Goal: Task Accomplishment & Management: Manage account settings

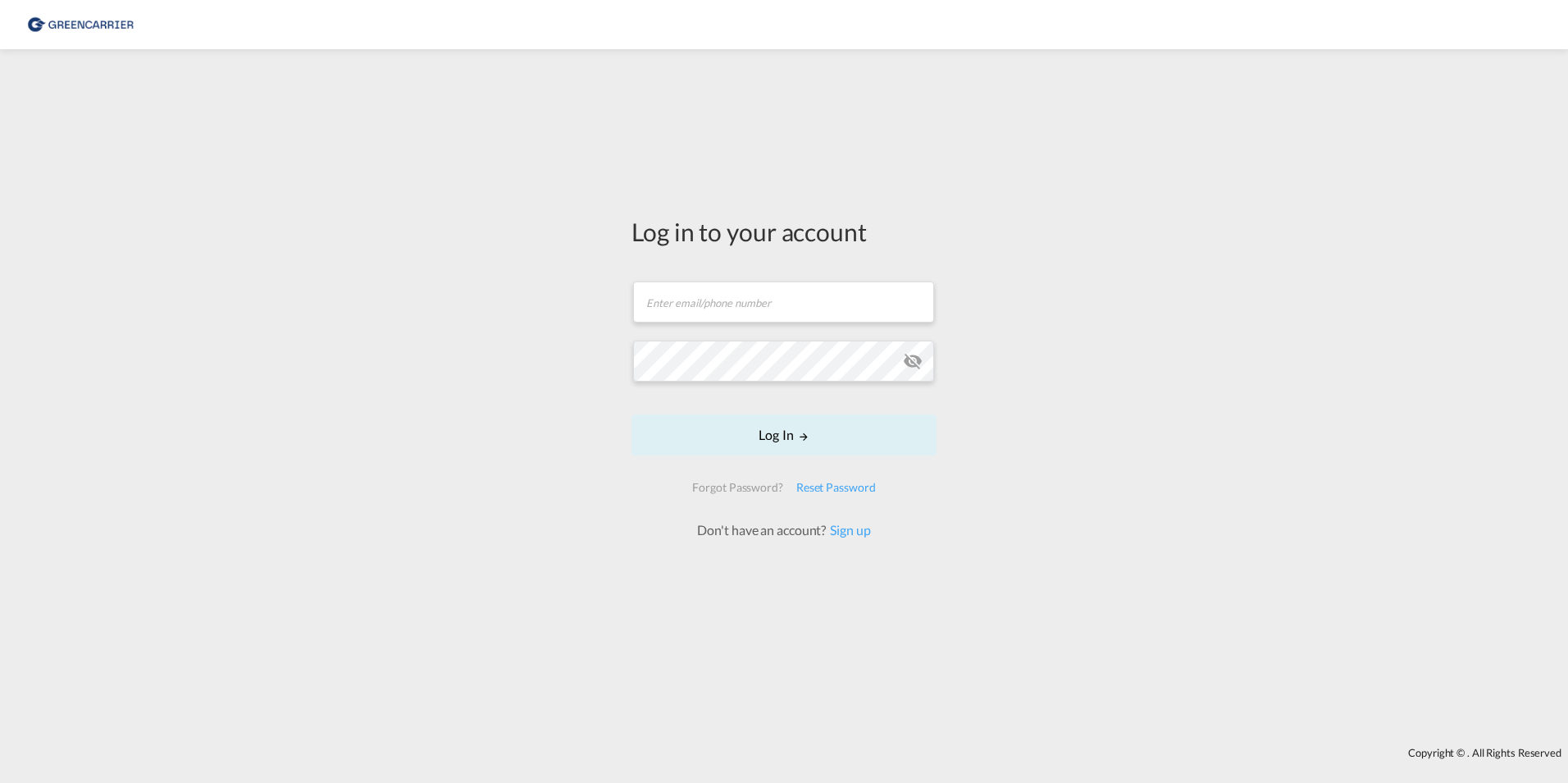
click at [665, 296] on form "Email field is required Password field is required Log In Forgot Password? Rese…" at bounding box center [784, 401] width 305 height 274
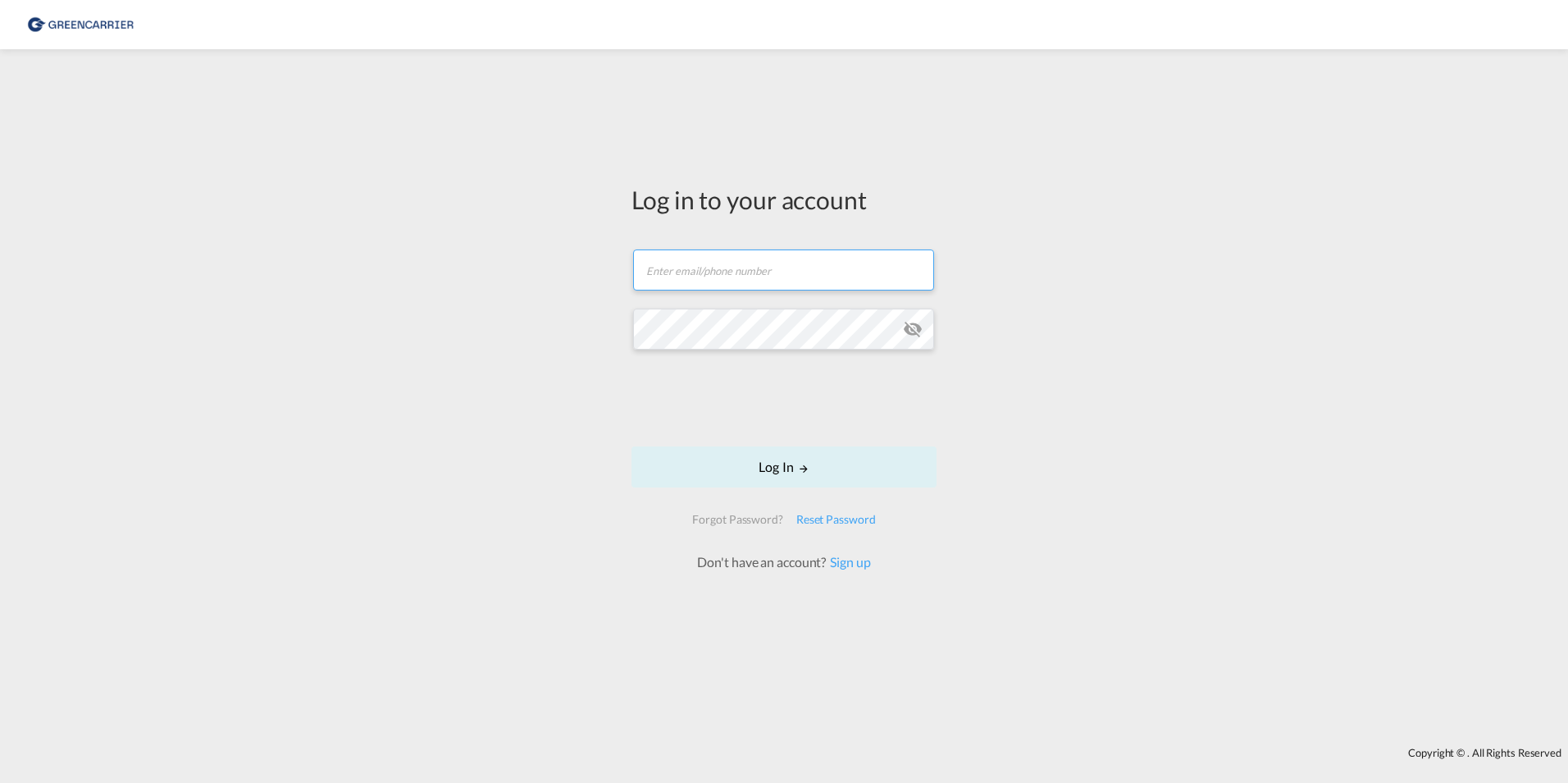
click at [668, 252] on input "text" at bounding box center [784, 270] width 301 height 41
type input "[EMAIL_ADDRESS][PERSON_NAME][DOMAIN_NAME]"
click at [820, 522] on div "Reset Password" at bounding box center [835, 519] width 92 height 30
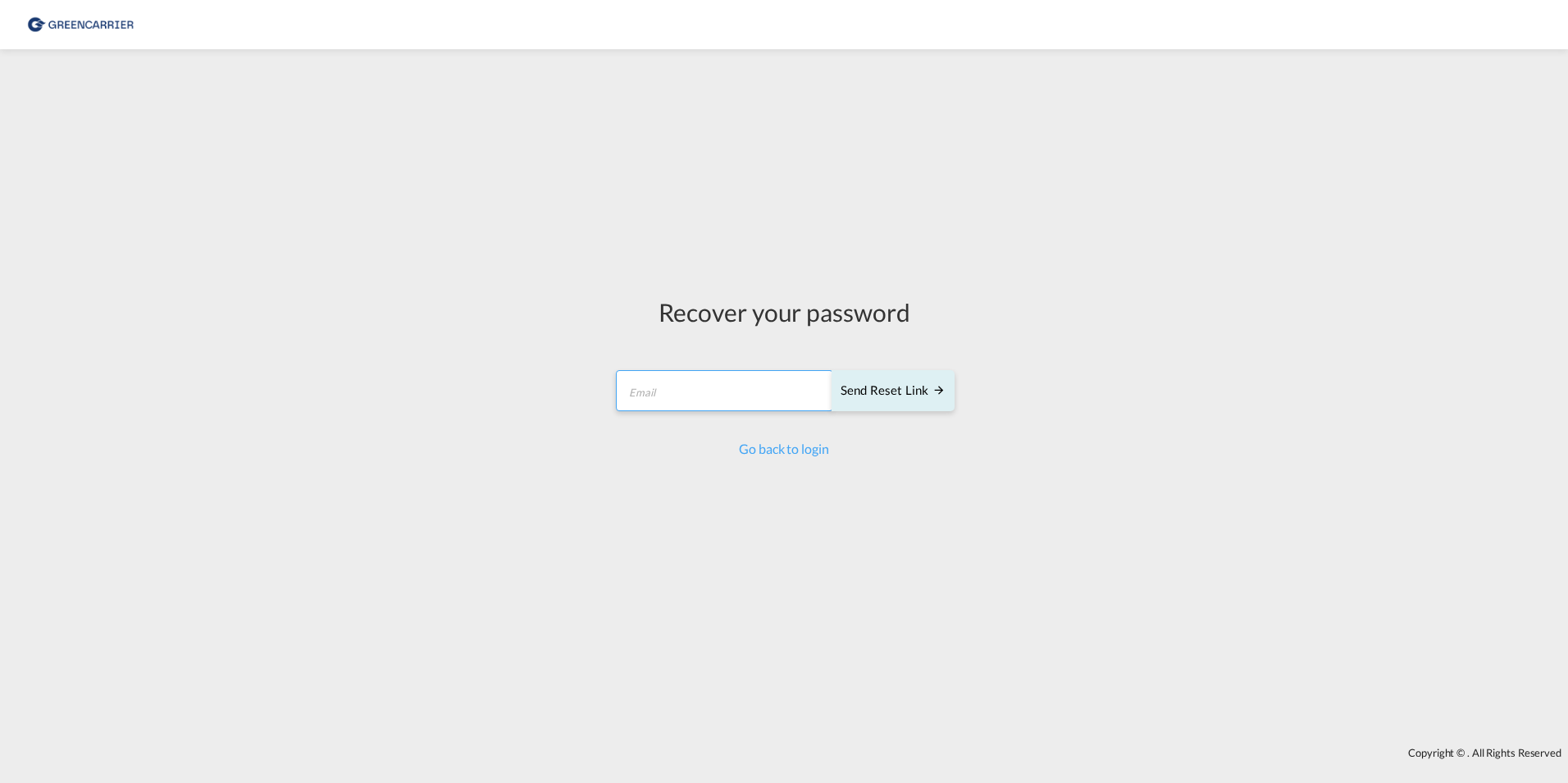
click at [728, 394] on input "email" at bounding box center [724, 390] width 217 height 41
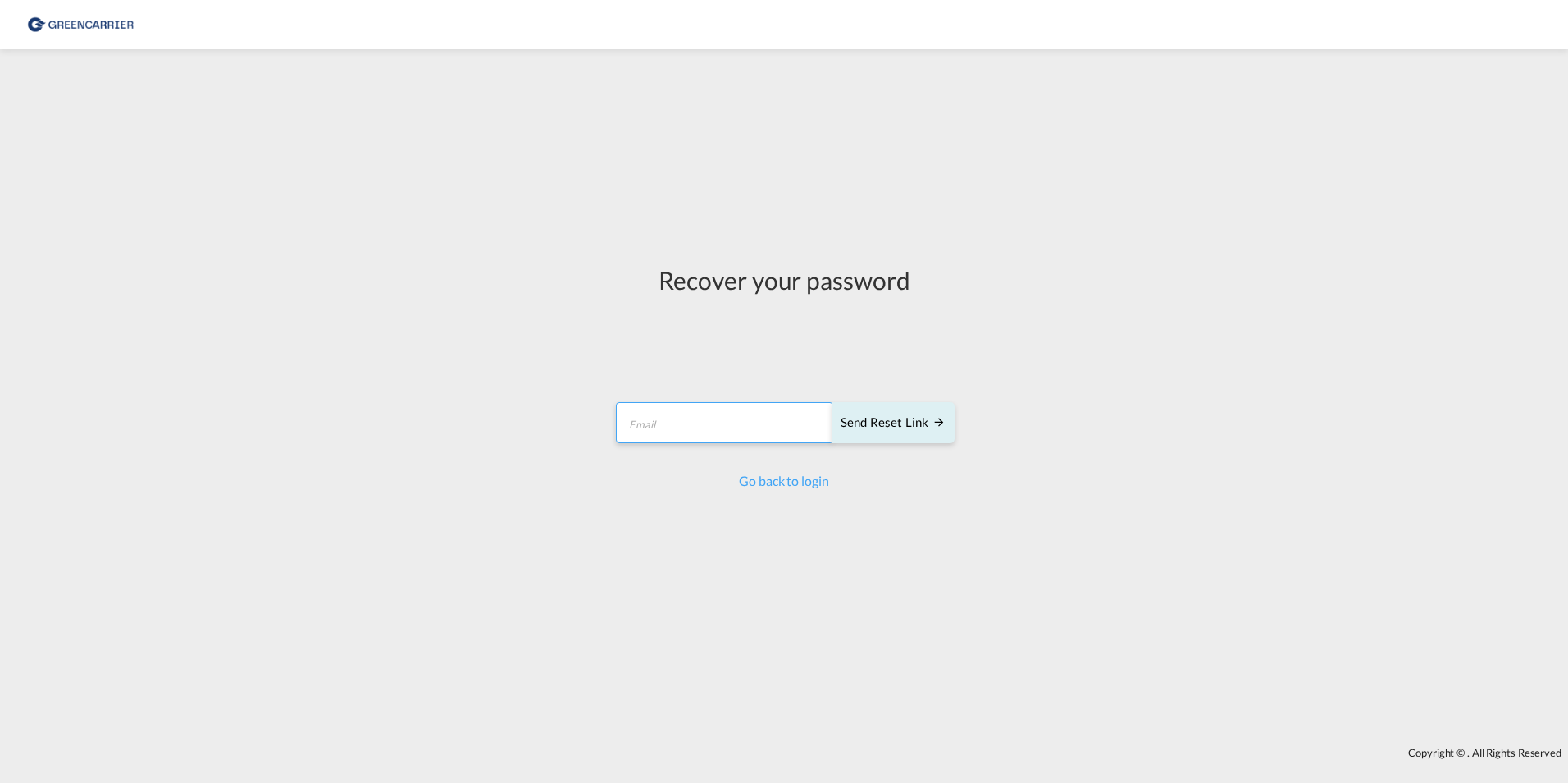
type input "[EMAIL_ADDRESS][PERSON_NAME][DOMAIN_NAME]"
click at [872, 423] on div "Send reset link" at bounding box center [893, 422] width 105 height 19
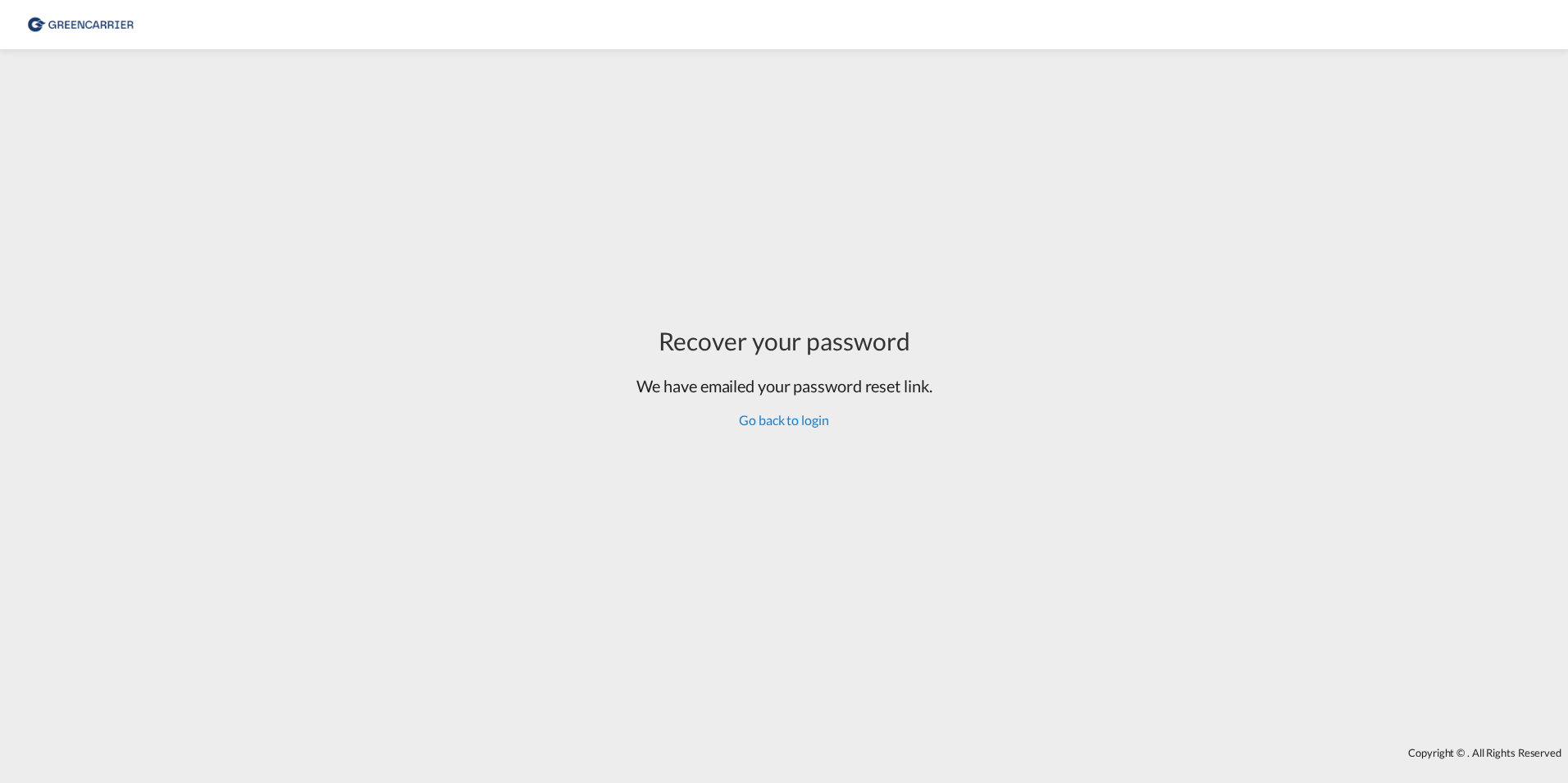
click at [789, 427] on link "Go back to login" at bounding box center [783, 419] width 89 height 15
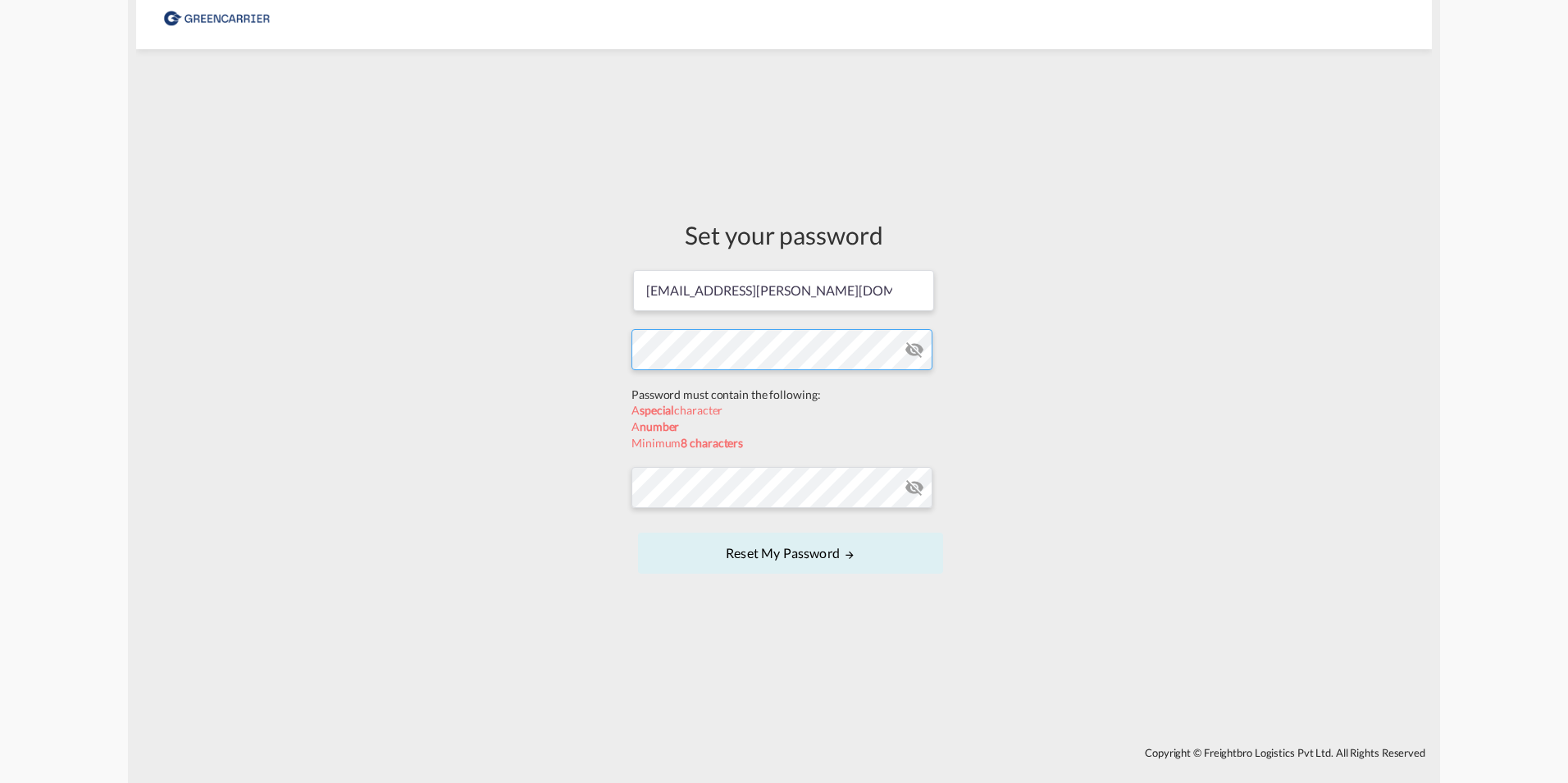
click at [758, 388] on form "natacha.honore.knutzen@greencarrier.com Password must contain the following: A …" at bounding box center [784, 423] width 305 height 310
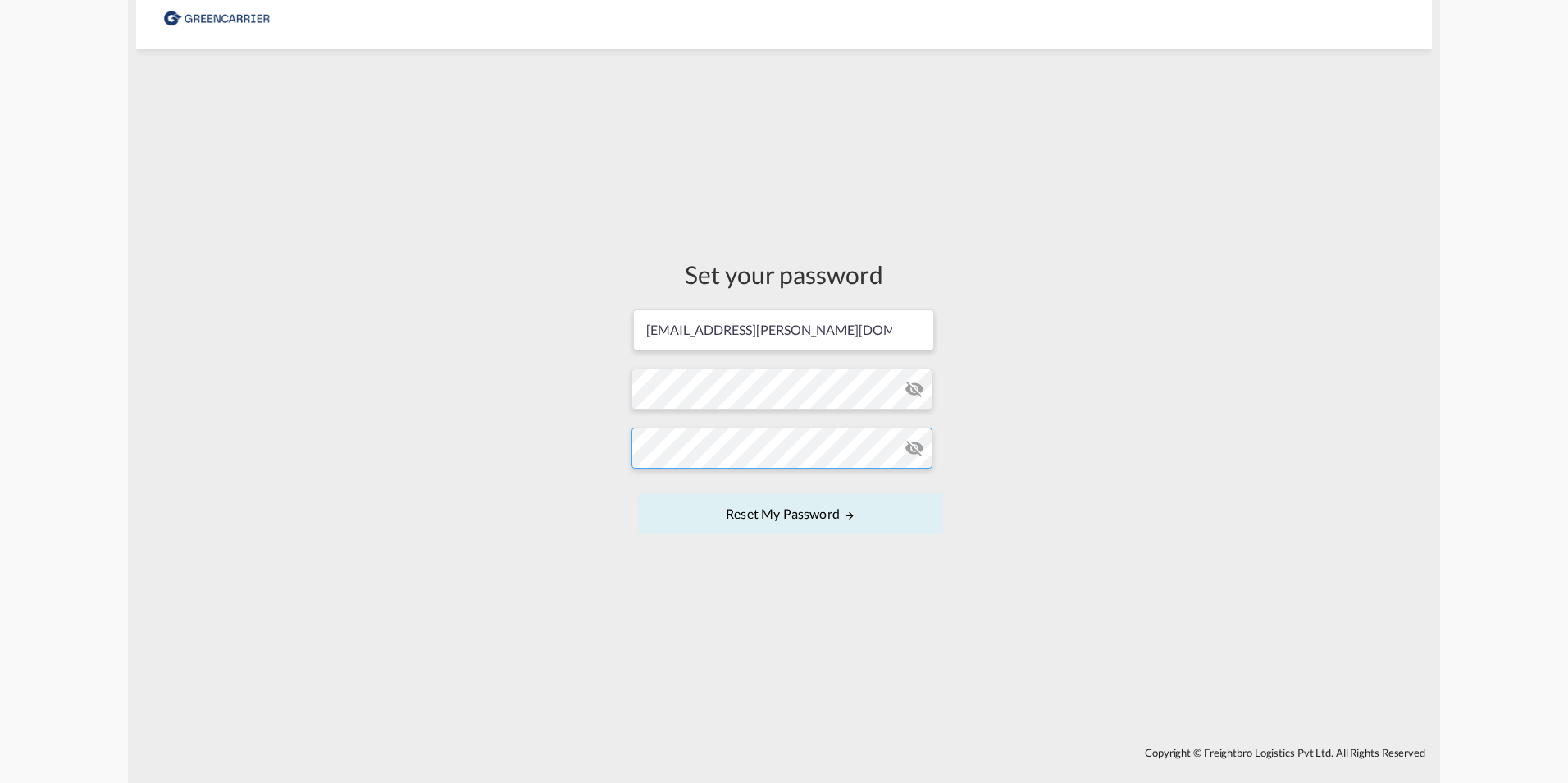
click at [820, 473] on form "natacha.honore.knutzen@greencarrier.com Password must contain the following: A …" at bounding box center [784, 423] width 305 height 232
click at [832, 515] on button "Reset my password" at bounding box center [790, 513] width 305 height 41
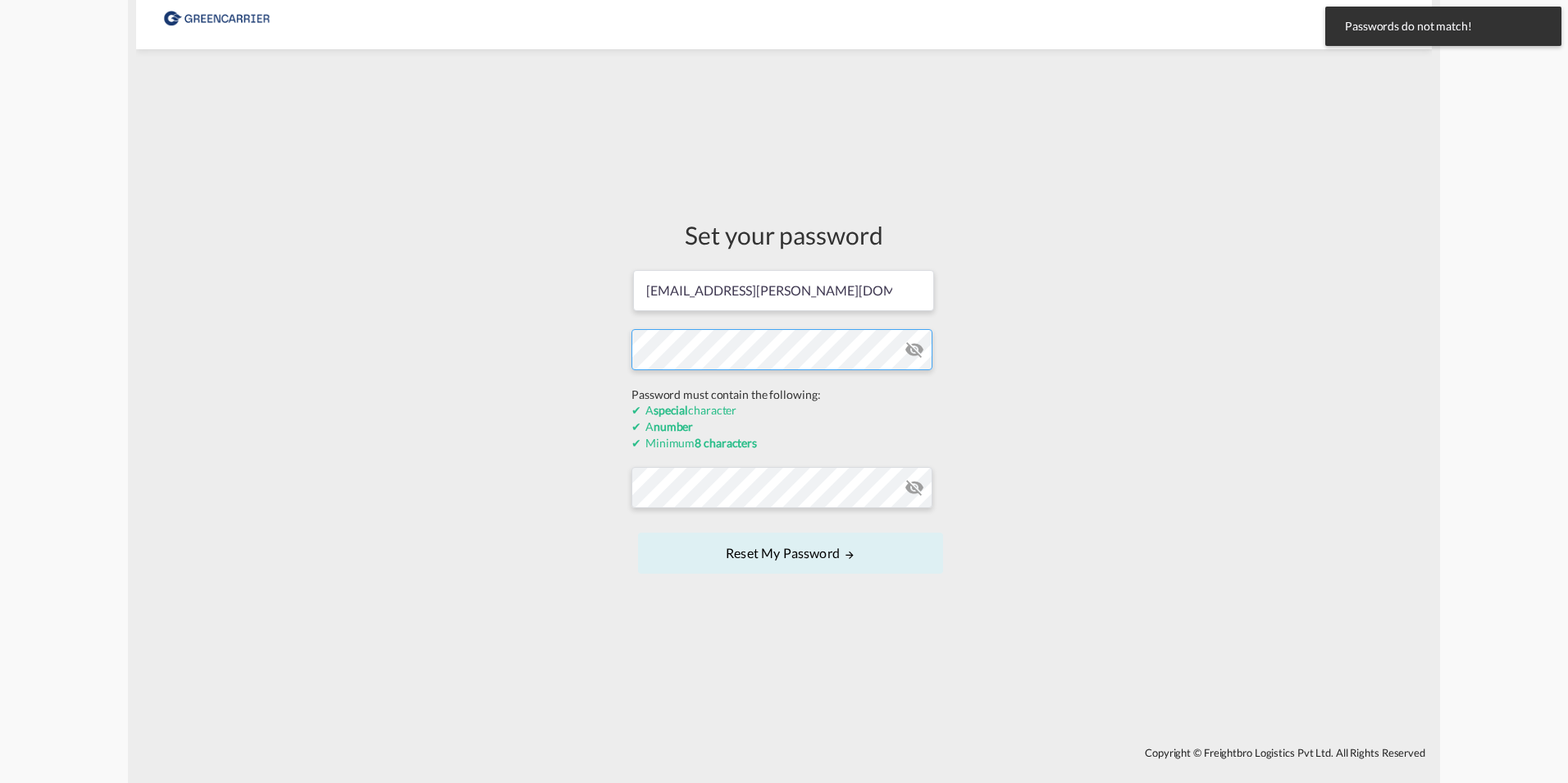
click at [561, 394] on div "Set your password natacha.honore.knutzen@greencarrier.com Password must contain…" at bounding box center [784, 398] width 1296 height 681
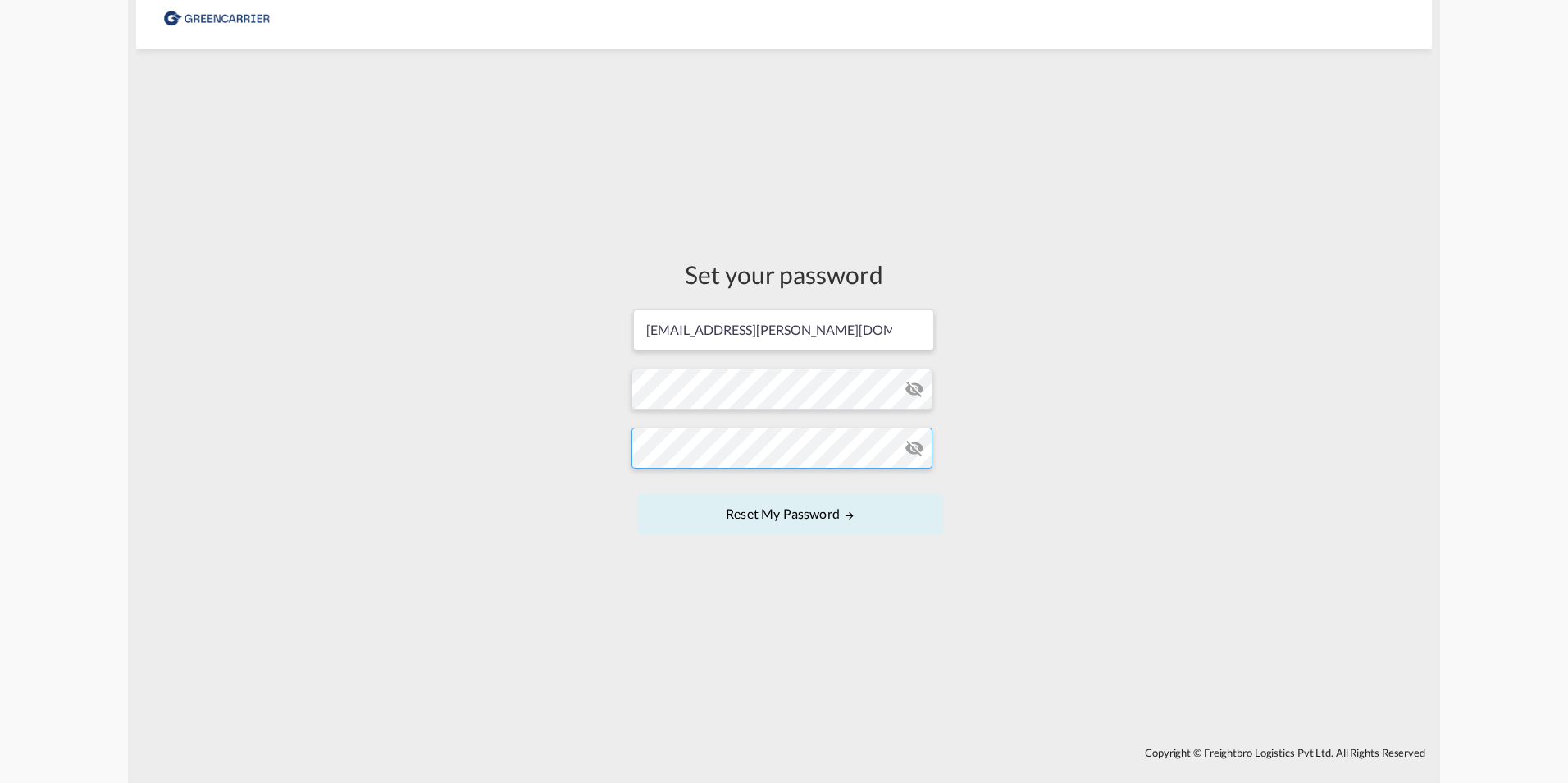
click at [600, 481] on div "Set your password natacha.honore.knutzen@greencarrier.com Password must contain…" at bounding box center [784, 398] width 1296 height 681
click at [788, 514] on button "Reset my password" at bounding box center [790, 513] width 305 height 41
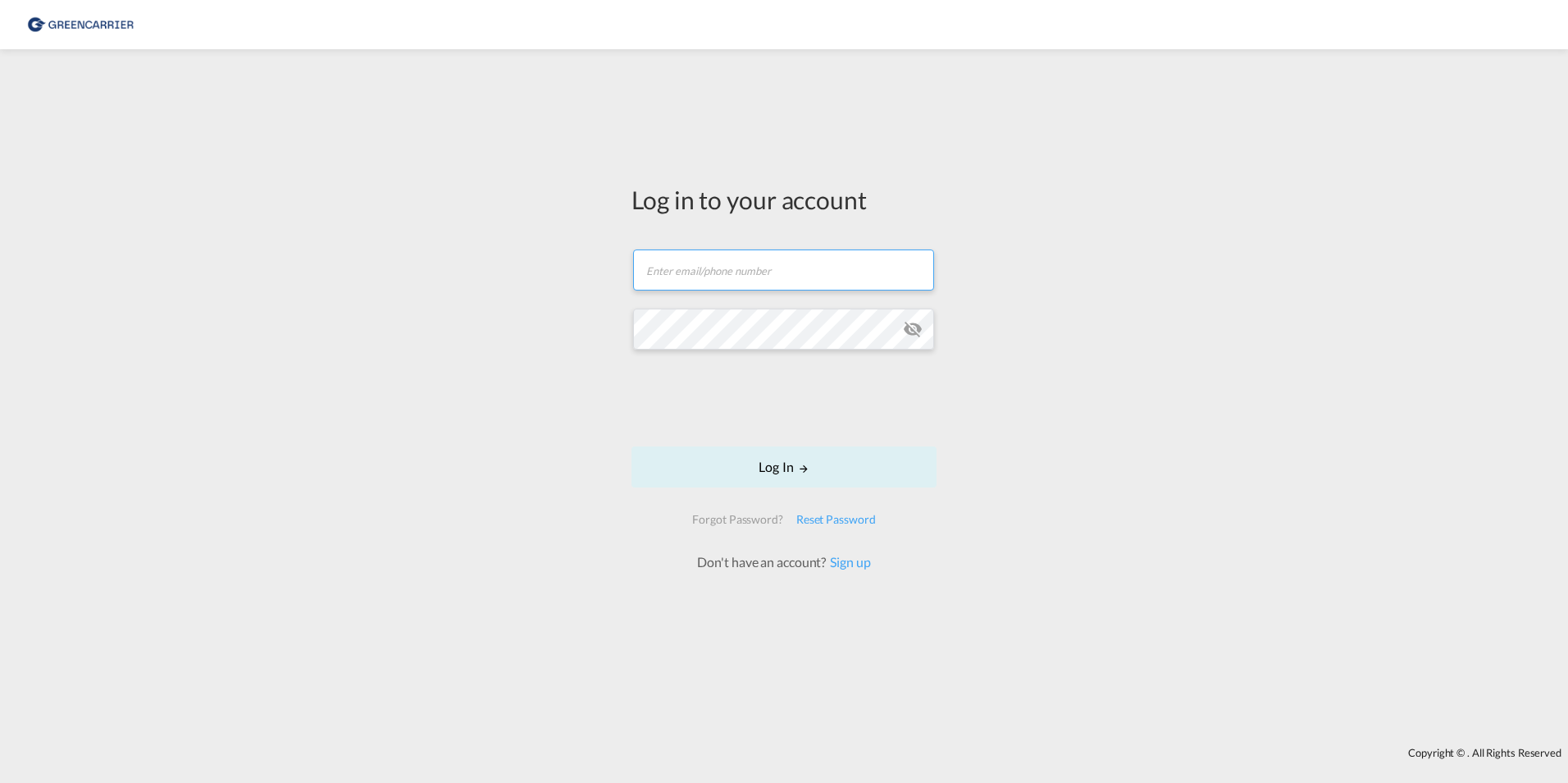
type input "[EMAIL_ADDRESS][PERSON_NAME][DOMAIN_NAME]"
click at [770, 463] on button "Log In" at bounding box center [784, 467] width 305 height 41
